Goal: Information Seeking & Learning: Check status

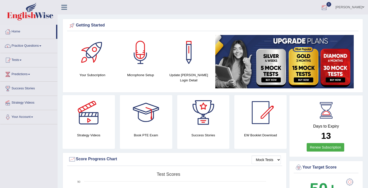
click at [328, 7] on div at bounding box center [324, 8] width 8 height 8
click at [327, 8] on div at bounding box center [324, 8] width 8 height 8
click at [331, 6] on span "1" at bounding box center [328, 4] width 5 height 5
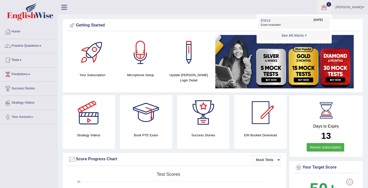
click at [283, 22] on link "EW14 Aug 12, 2025 Exam evaluated" at bounding box center [293, 22] width 69 height 11
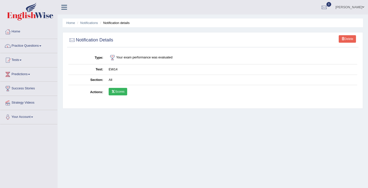
click at [116, 92] on link "Scores" at bounding box center [118, 92] width 19 height 8
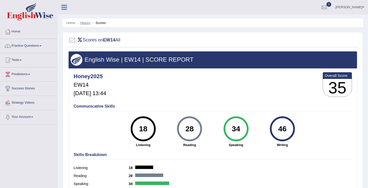
click at [87, 23] on link "History" at bounding box center [85, 23] width 10 height 4
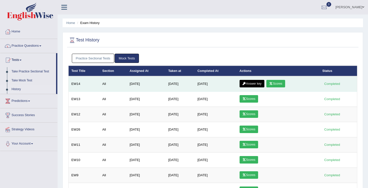
click at [254, 84] on link "Answer key" at bounding box center [251, 84] width 25 height 8
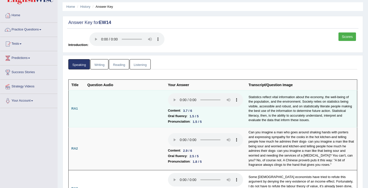
scroll to position [16, 0]
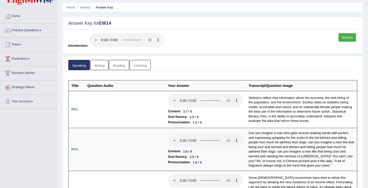
click at [100, 67] on link "Writing" at bounding box center [99, 65] width 18 height 10
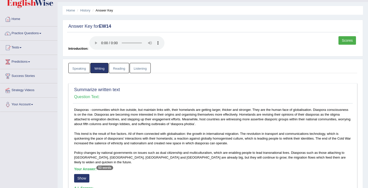
scroll to position [0, 0]
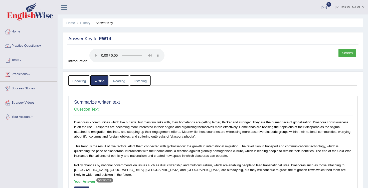
click at [118, 82] on link "Reading" at bounding box center [119, 81] width 20 height 10
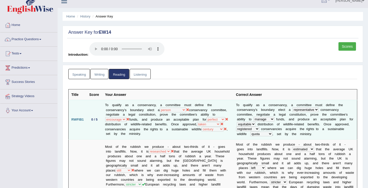
scroll to position [7, 0]
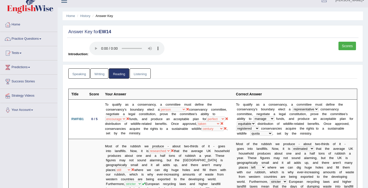
click at [141, 71] on link "Listening" at bounding box center [140, 74] width 21 height 10
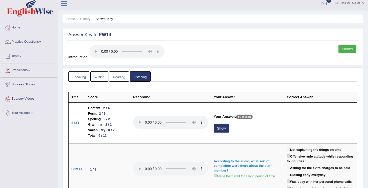
scroll to position [0, 0]
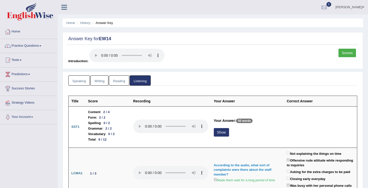
click at [19, 33] on link "Home" at bounding box center [28, 31] width 57 height 13
